Goal: Entertainment & Leisure: Consume media (video, audio)

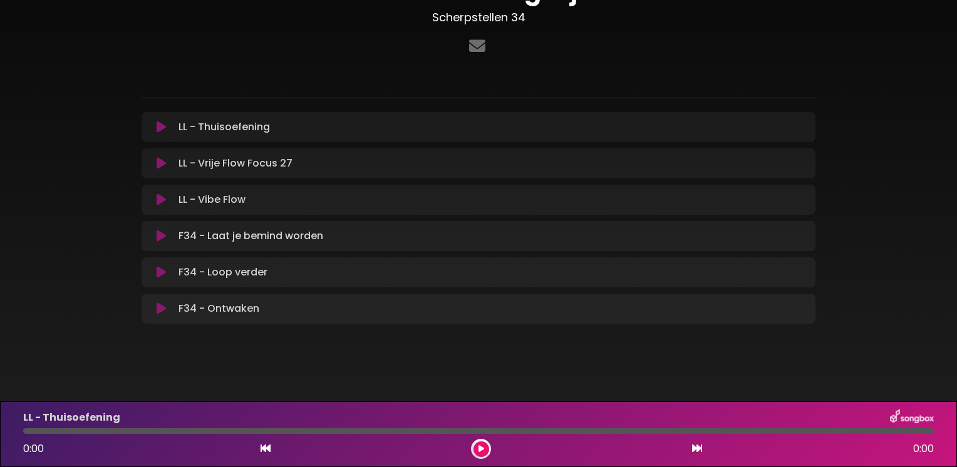
scroll to position [71, 0]
click at [306, 126] on div "LL - Thuisoefening Loading Track..." at bounding box center [491, 125] width 635 height 15
click at [163, 127] on icon at bounding box center [161, 126] width 9 height 13
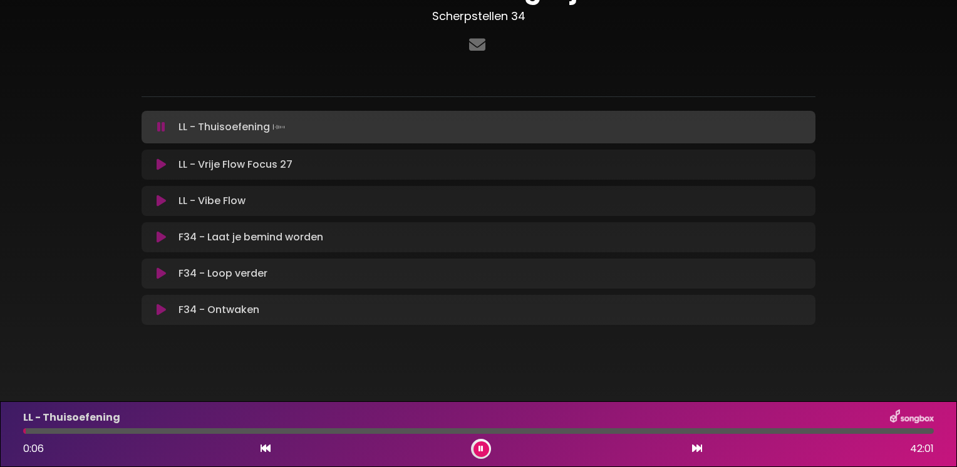
drag, startPoint x: 904, startPoint y: 299, endPoint x: 925, endPoint y: 302, distance: 21.5
click at [904, 300] on div "F34 - Reddingslijn Scherpstellen 34" at bounding box center [478, 145] width 957 height 402
drag, startPoint x: 382, startPoint y: 127, endPoint x: 167, endPoint y: 126, distance: 214.9
click at [167, 126] on button at bounding box center [161, 127] width 24 height 13
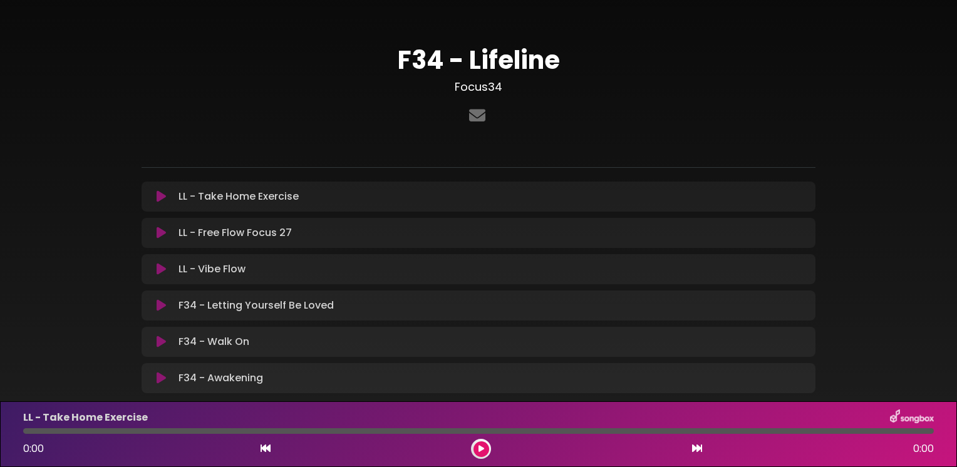
click at [466, 206] on div "LL - Take Home Exercise Loading Track..." at bounding box center [479, 197] width 674 height 30
click at [465, 203] on div "LL - Take Home Exercise Loading Track..." at bounding box center [491, 196] width 635 height 15
copy div "Loading Track... Your Feedback Name Email Comment"
click at [289, 373] on div "F34 - Awakening Loading Track..." at bounding box center [491, 378] width 635 height 15
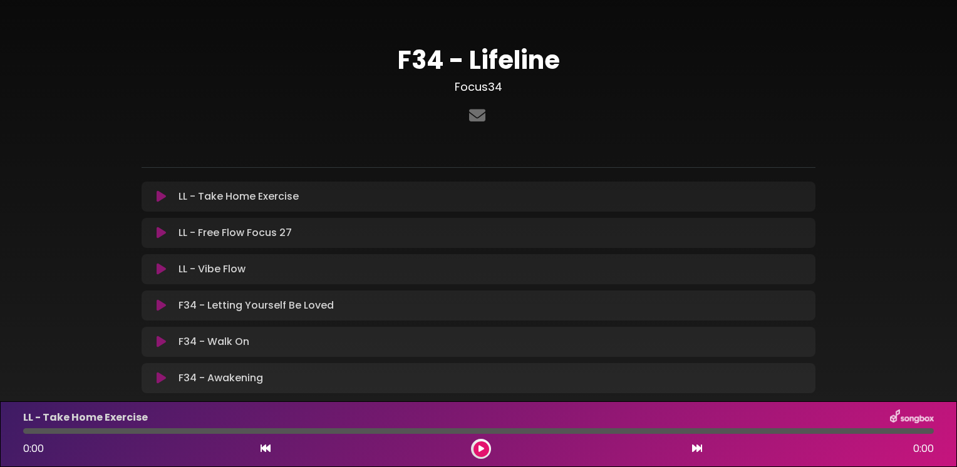
click at [165, 378] on icon at bounding box center [161, 378] width 9 height 13
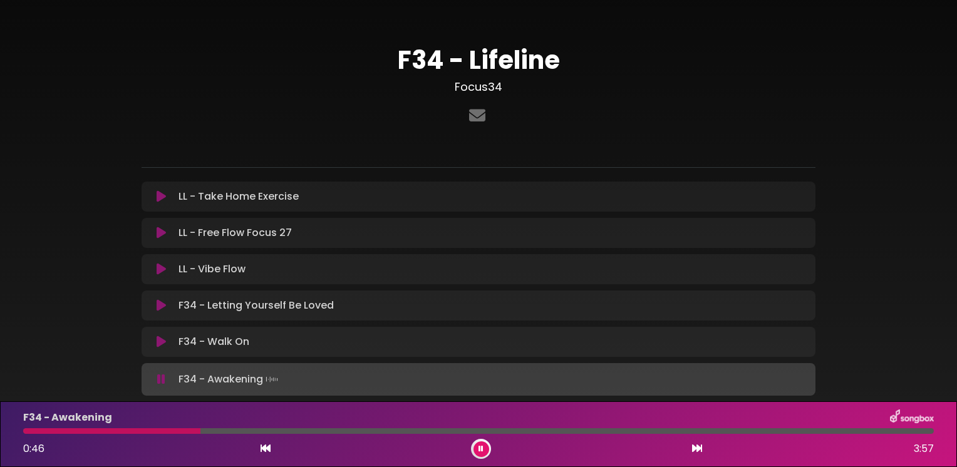
click at [160, 378] on icon at bounding box center [161, 379] width 8 height 13
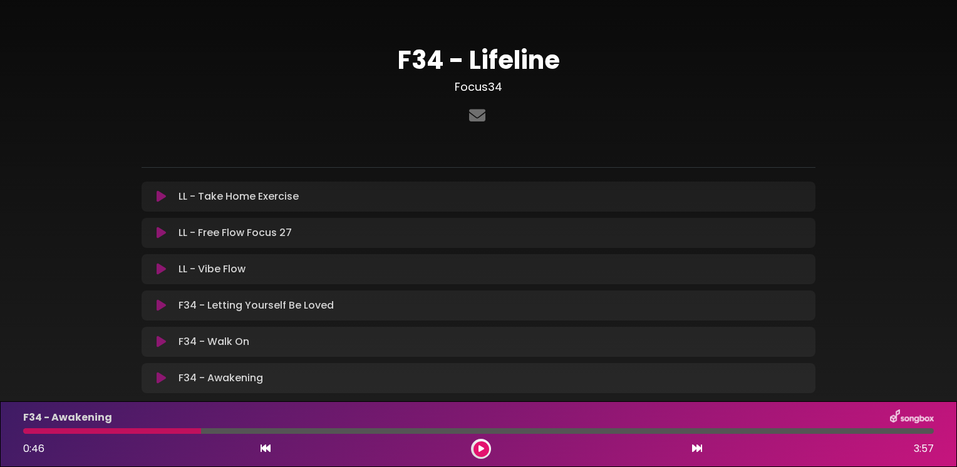
click at [203, 342] on p "F34 - Walk On Loading Track..." at bounding box center [214, 342] width 71 height 15
click at [162, 342] on icon at bounding box center [161, 342] width 9 height 13
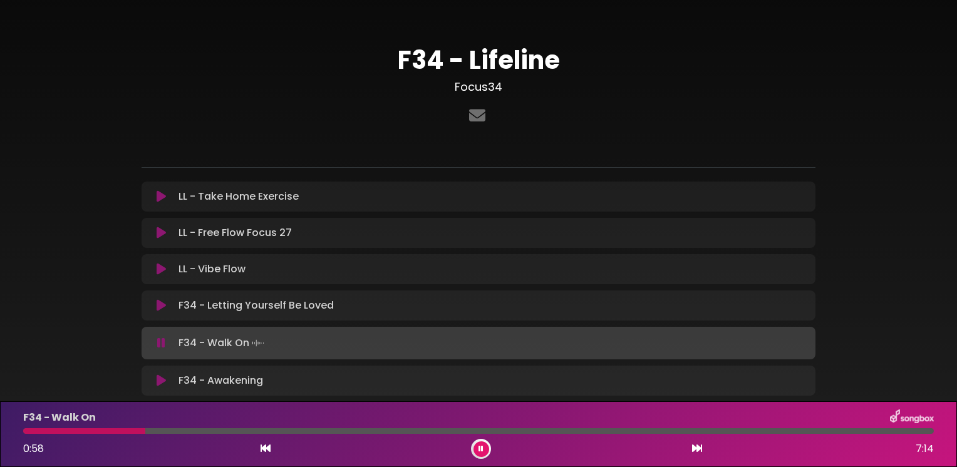
click at [482, 450] on icon at bounding box center [481, 450] width 5 height 8
